Goal: Information Seeking & Learning: Learn about a topic

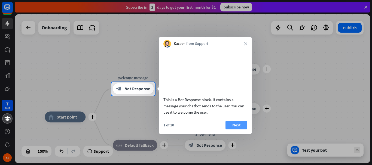
click at [234, 130] on button "Next" at bounding box center [236, 125] width 22 height 9
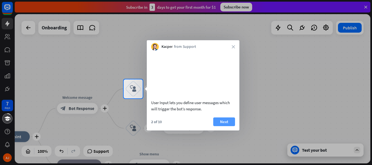
click at [233, 126] on button "Next" at bounding box center [224, 122] width 22 height 9
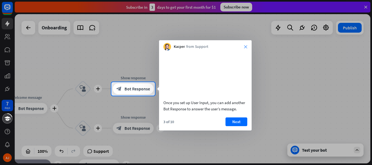
click at [244, 48] on icon "close" at bounding box center [245, 46] width 3 height 3
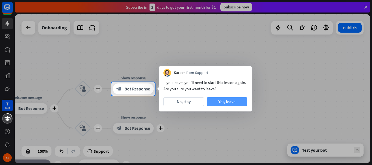
click at [229, 101] on button "Yes, leave" at bounding box center [227, 101] width 41 height 9
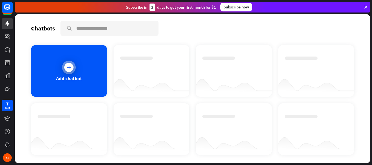
click at [69, 69] on icon at bounding box center [68, 67] width 5 height 5
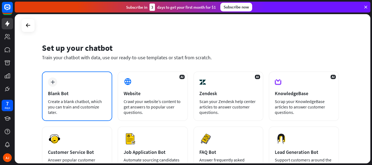
click at [52, 83] on icon "plus" at bounding box center [53, 82] width 4 height 4
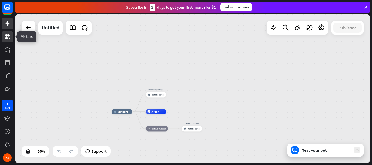
click at [10, 38] on icon at bounding box center [7, 36] width 5 height 5
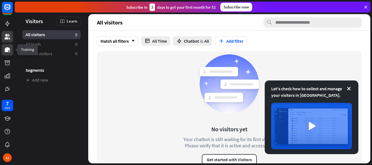
click at [8, 48] on icon at bounding box center [7, 49] width 5 height 5
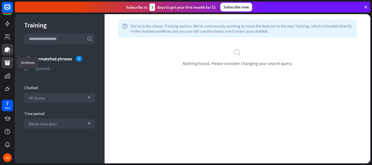
click at [6, 64] on icon at bounding box center [7, 62] width 5 height 5
